Goal: Use online tool/utility: Use online tool/utility

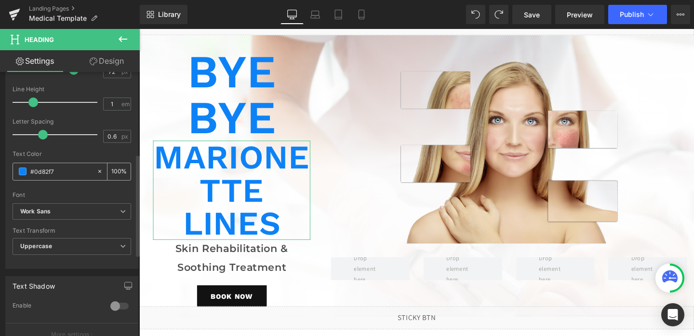
click at [63, 172] on input "#0d82f7" at bounding box center [61, 171] width 62 height 11
paste input "444867;"
type input "#444867;"
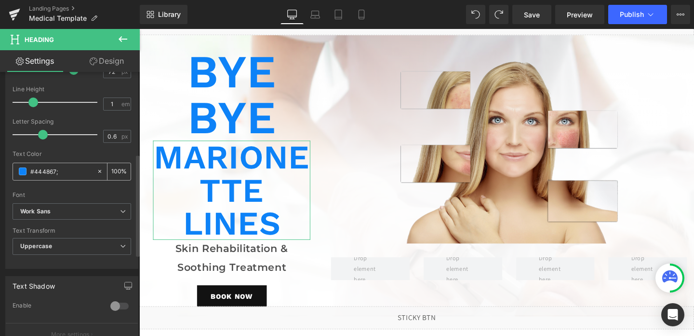
type input "0"
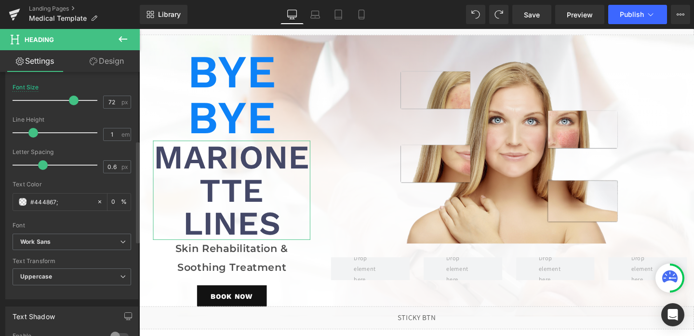
scroll to position [176, 0]
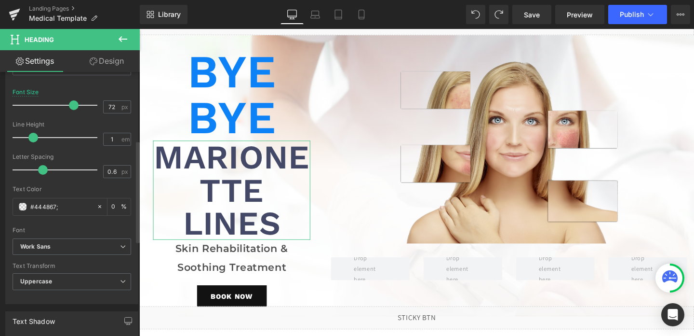
type input "#444867"
type input "100"
type input "#444867"
click at [111, 108] on input "72" at bounding box center [112, 107] width 17 height 12
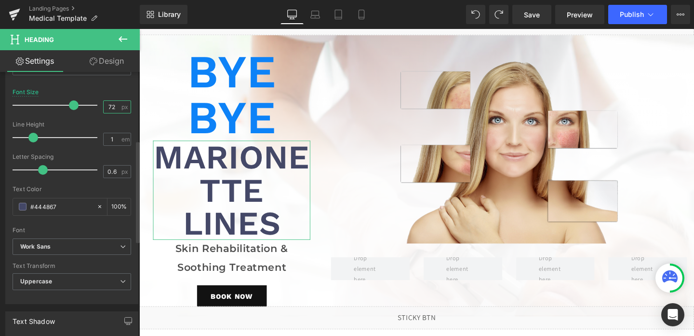
click at [105, 108] on input "72" at bounding box center [112, 107] width 17 height 12
type input "40"
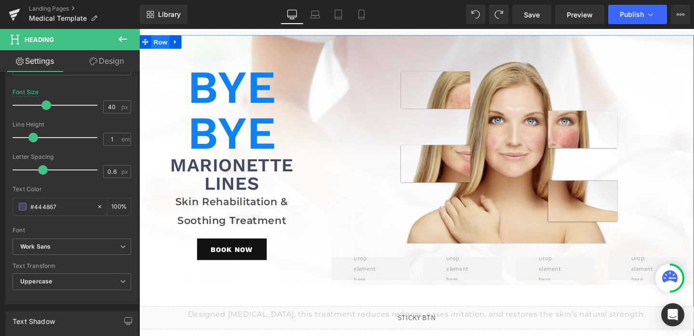
click at [161, 45] on span "Row" at bounding box center [161, 42] width 19 height 14
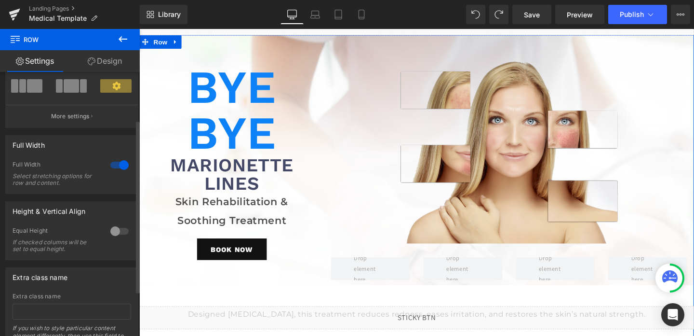
scroll to position [57, 0]
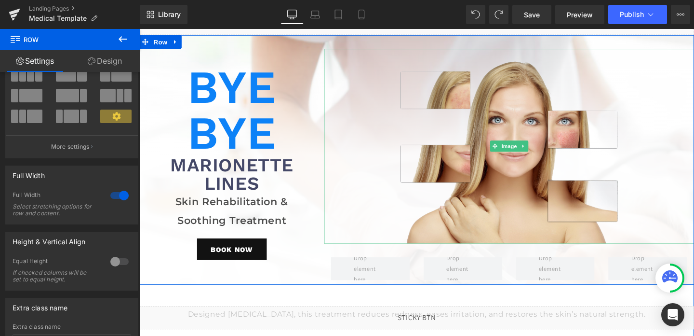
click at [343, 95] on div at bounding box center [528, 152] width 389 height 204
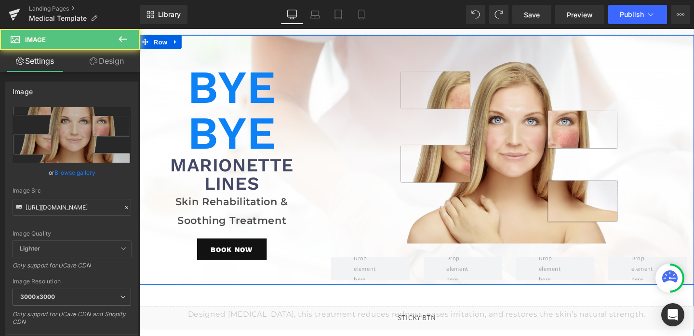
click at [327, 245] on div "Bye Bye Heading Marionette Lines Heading Skin Rehabilitation & Soothing Treatme…" at bounding box center [236, 174] width 194 height 248
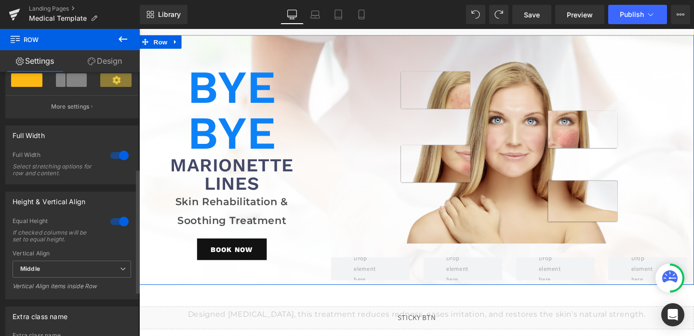
scroll to position [204, 0]
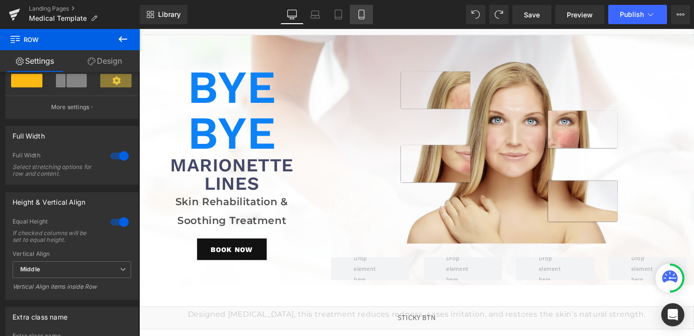
click at [355, 5] on link "Mobile" at bounding box center [361, 14] width 23 height 19
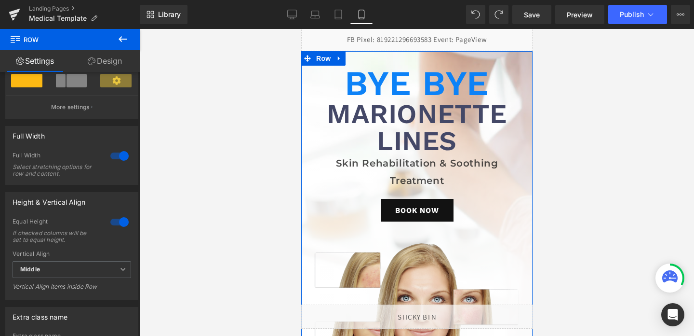
scroll to position [0, 0]
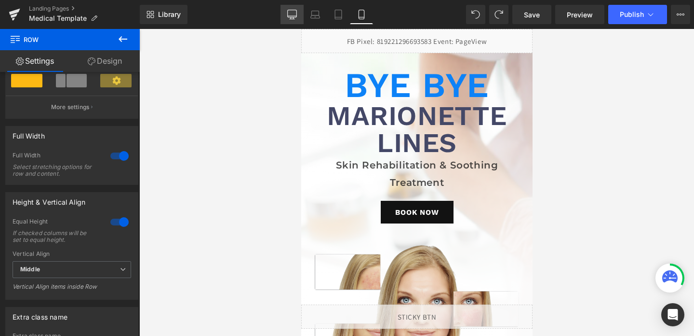
click at [295, 21] on link "Desktop" at bounding box center [292, 14] width 23 height 19
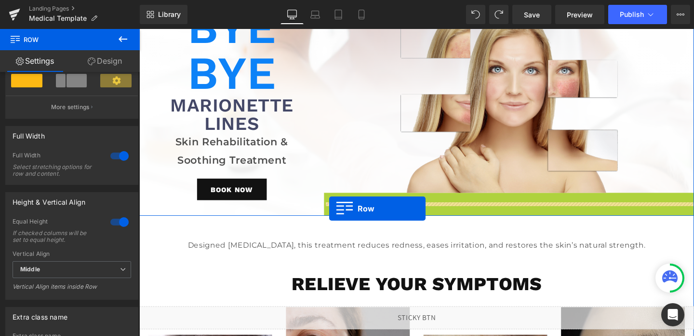
scroll to position [61, 0]
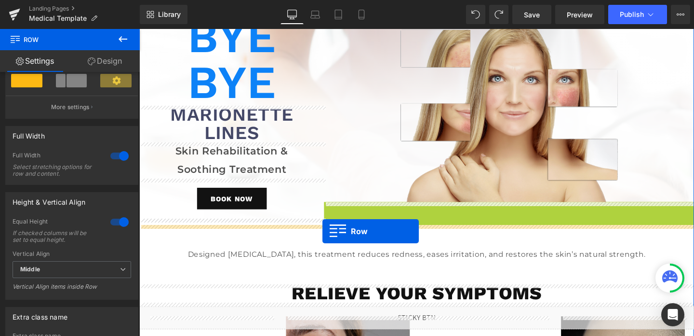
drag, startPoint x: 344, startPoint y: 206, endPoint x: 332, endPoint y: 241, distance: 37.2
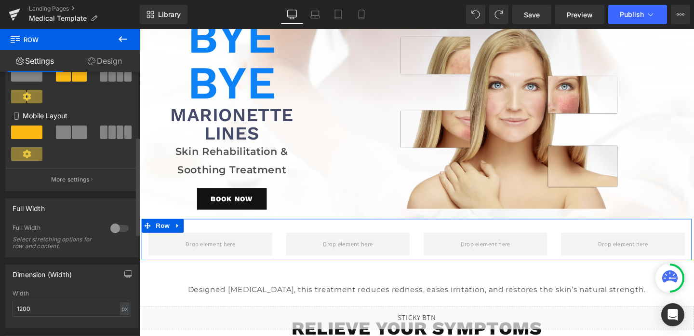
scroll to position [213, 0]
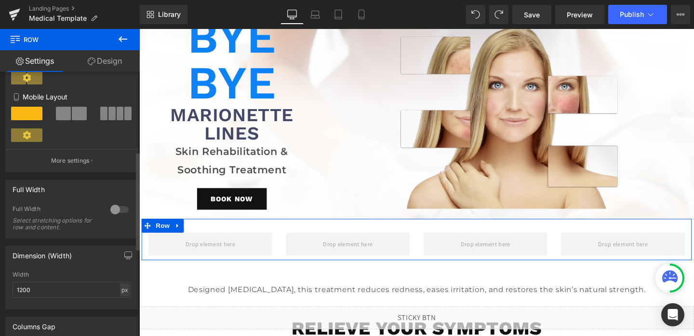
click at [120, 291] on div "px" at bounding box center [125, 289] width 10 height 13
click at [122, 304] on li "%" at bounding box center [125, 304] width 12 height 14
click at [68, 294] on input "100" at bounding box center [72, 290] width 119 height 16
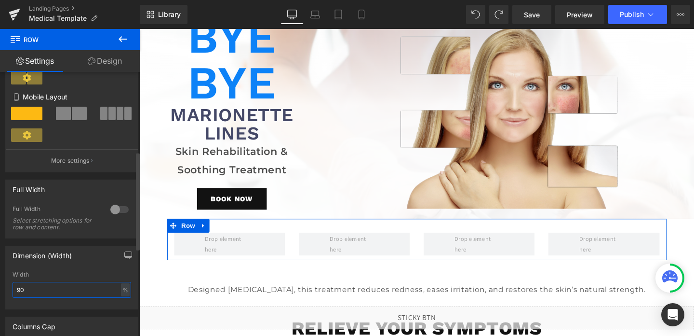
type input "90"
click at [88, 267] on div "Dimension (Width) 90% Width 90 % % px" at bounding box center [71, 277] width 133 height 64
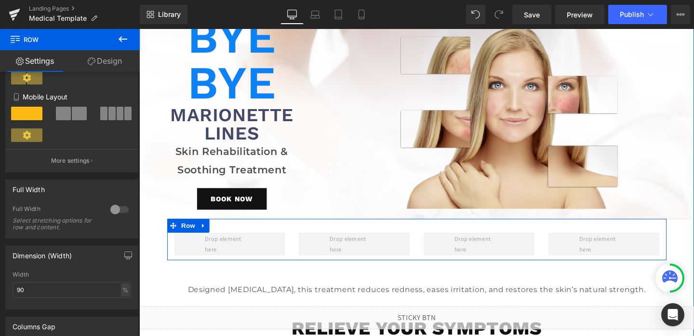
click at [309, 235] on div "Row" at bounding box center [431, 249] width 525 height 43
click at [113, 60] on link "Design" at bounding box center [105, 61] width 70 height 22
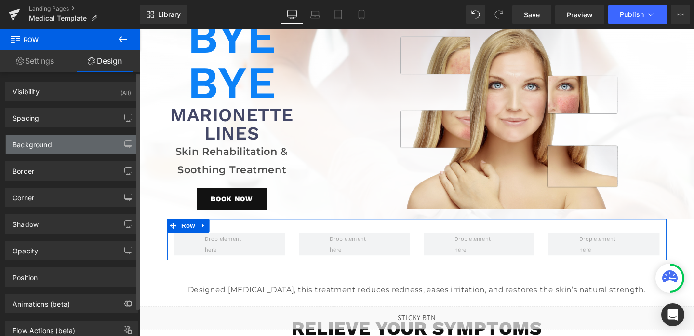
click at [39, 146] on div "Background" at bounding box center [33, 142] width 40 height 14
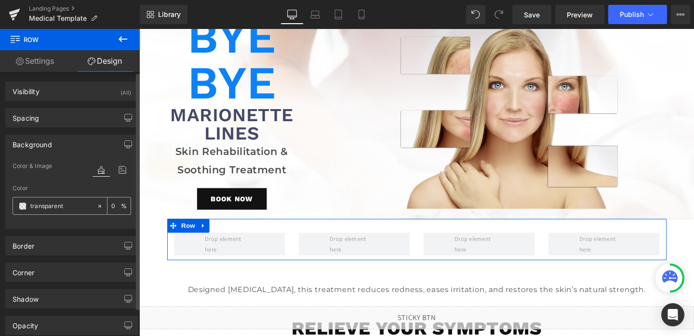
click at [51, 205] on input "transparent" at bounding box center [61, 206] width 62 height 11
paste input "#444867;"
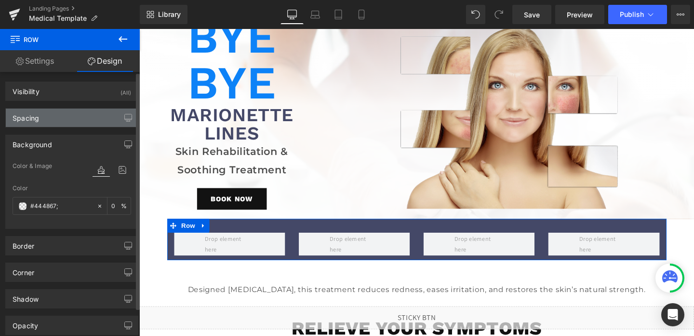
type input "#444867;"
click at [54, 125] on div "Spacing" at bounding box center [72, 117] width 132 height 18
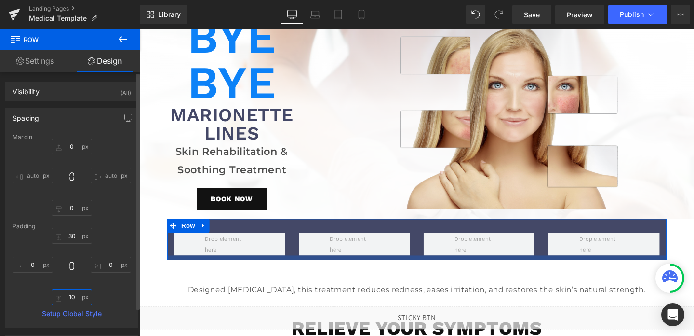
click at [68, 303] on input "10" at bounding box center [72, 297] width 41 height 16
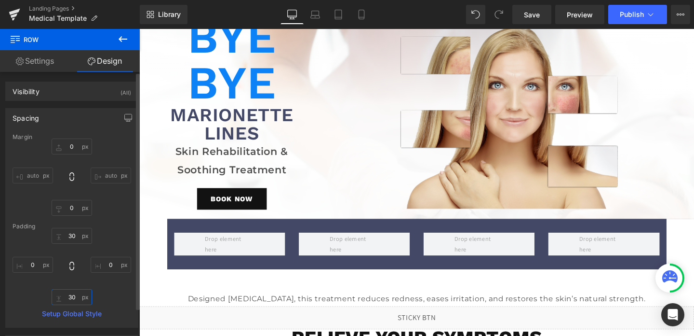
type input "30"
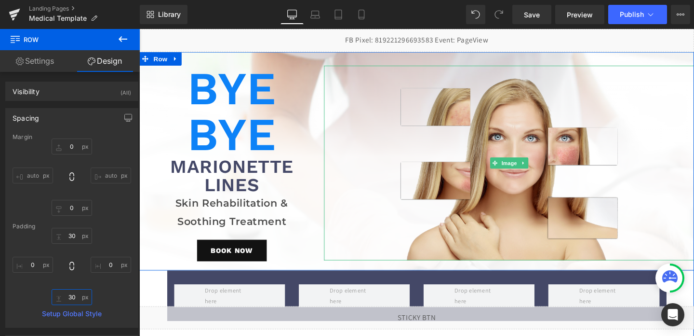
scroll to position [0, 0]
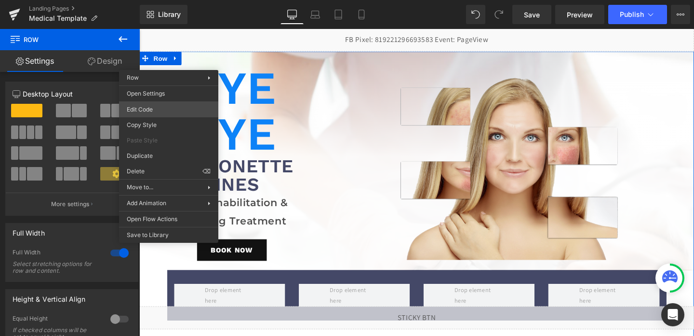
click at [154, 0] on div "Row You are previewing how the will restyle your page. You can not edit Element…" at bounding box center [347, 0] width 694 height 0
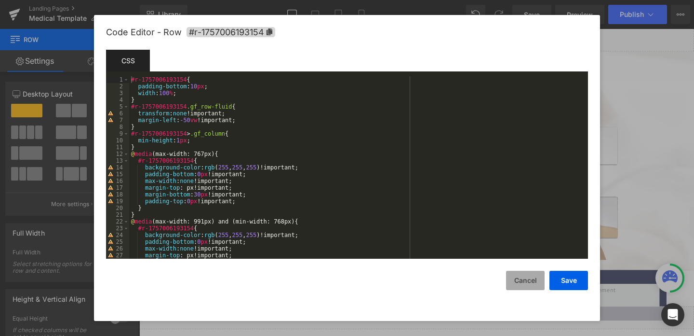
click at [528, 282] on button "Cancel" at bounding box center [525, 279] width 39 height 19
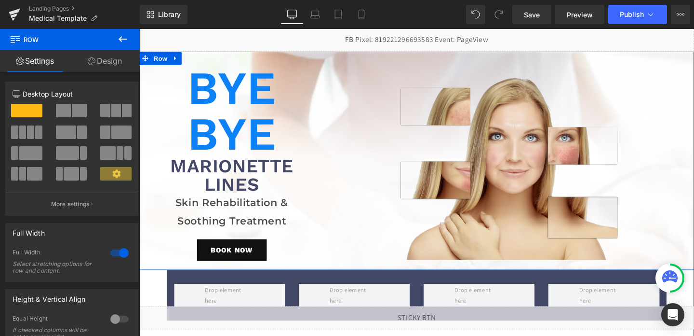
click at [330, 248] on div "Bye Bye Heading Marionette Lines Heading Skin Rehabilitation & Soothing Treatme…" at bounding box center [236, 174] width 194 height 215
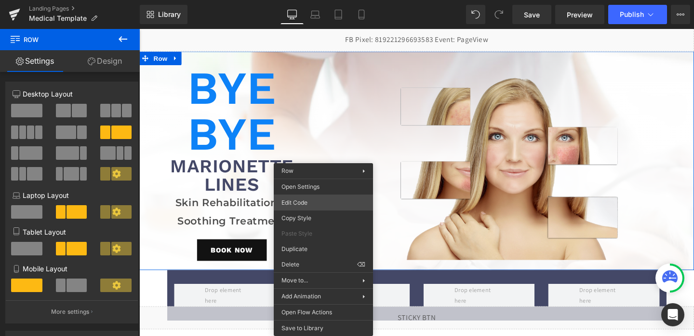
click at [302, 0] on div "Row You are previewing how the will restyle your page. You can not edit Element…" at bounding box center [347, 0] width 694 height 0
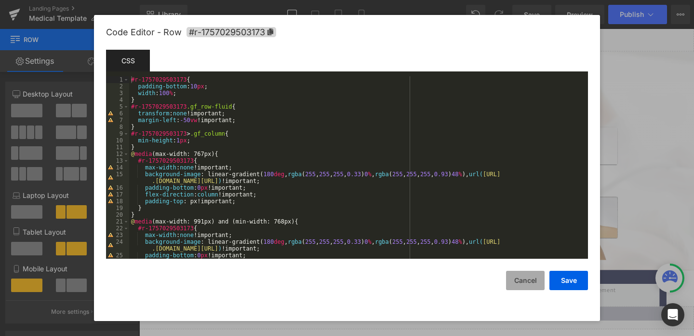
click at [514, 277] on button "Cancel" at bounding box center [525, 279] width 39 height 19
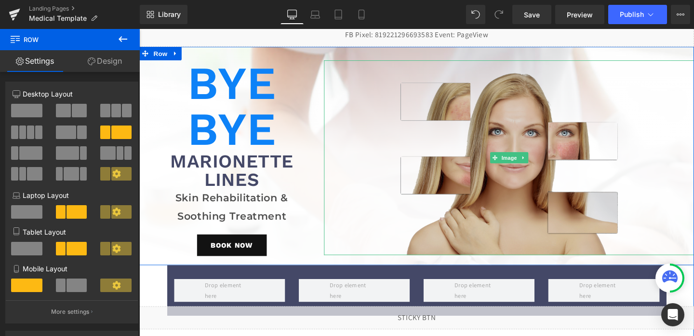
scroll to position [4, 0]
